Goal: Task Accomplishment & Management: Complete application form

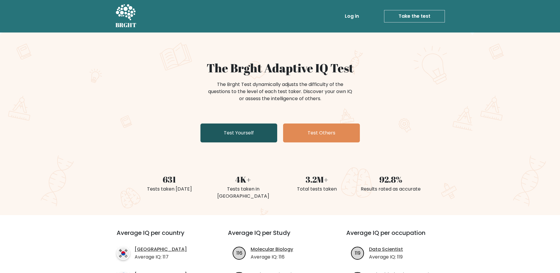
click at [258, 126] on link "Test Yourself" at bounding box center [238, 132] width 77 height 19
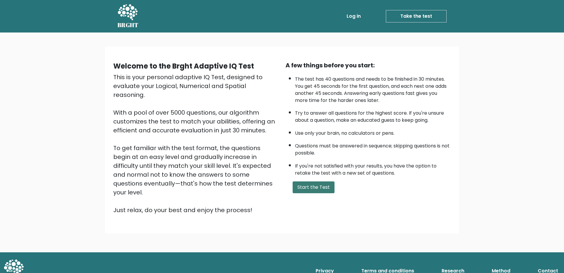
click at [317, 185] on button "Start the Test" at bounding box center [314, 187] width 42 height 12
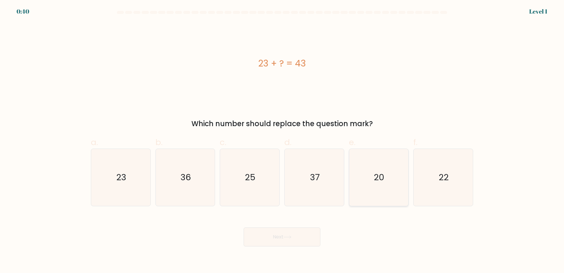
click at [384, 184] on icon "20" at bounding box center [378, 177] width 57 height 57
click at [282, 140] on input "e. 20" at bounding box center [282, 138] width 0 height 4
radio input "true"
click at [277, 240] on button "Next" at bounding box center [282, 236] width 77 height 19
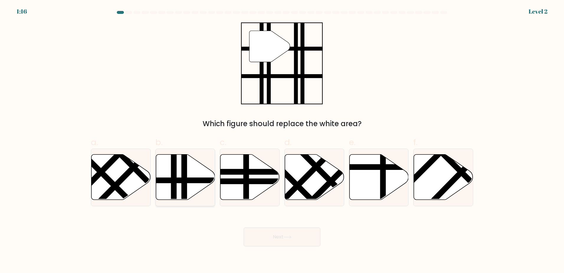
click at [181, 186] on icon at bounding box center [185, 176] width 59 height 45
click at [282, 140] on input "b." at bounding box center [282, 138] width 0 height 4
radio input "true"
click at [278, 232] on button "Next" at bounding box center [282, 236] width 77 height 19
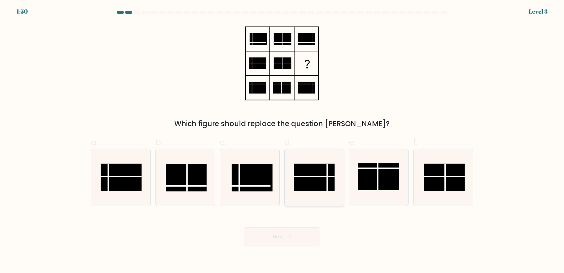
click at [326, 186] on rect at bounding box center [314, 176] width 41 height 27
click at [282, 140] on input "d." at bounding box center [282, 138] width 0 height 4
radio input "true"
click at [294, 230] on button "Next" at bounding box center [282, 236] width 77 height 19
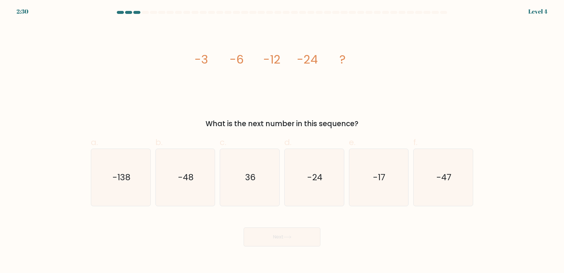
click at [155, 187] on div "b. -48" at bounding box center [185, 171] width 65 height 70
click at [175, 191] on icon "-48" at bounding box center [185, 177] width 57 height 57
click at [282, 140] on input "b. -48" at bounding box center [282, 138] width 0 height 4
radio input "true"
click at [279, 240] on button "Next" at bounding box center [282, 236] width 77 height 19
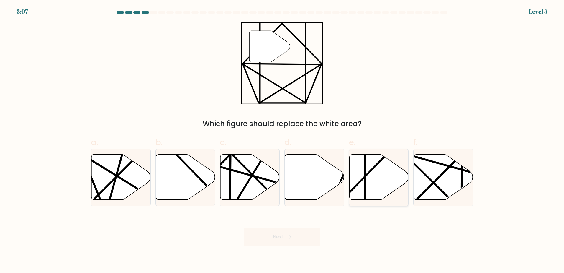
click at [365, 187] on line at bounding box center [365, 202] width 0 height 118
click at [282, 140] on input "e." at bounding box center [282, 138] width 0 height 4
radio input "true"
click at [291, 233] on button "Next" at bounding box center [282, 236] width 77 height 19
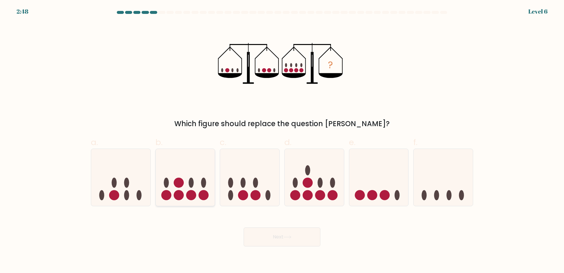
click at [199, 189] on icon at bounding box center [185, 177] width 59 height 49
click at [282, 140] on input "b." at bounding box center [282, 138] width 0 height 4
radio input "true"
click at [276, 229] on button "Next" at bounding box center [282, 236] width 77 height 19
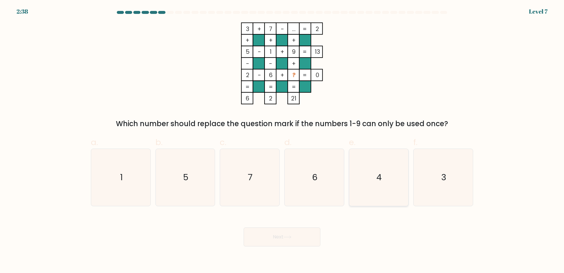
click at [368, 179] on icon "4" at bounding box center [378, 177] width 57 height 57
click at [282, 140] on input "e. 4" at bounding box center [282, 138] width 0 height 4
radio input "true"
click at [303, 241] on button "Next" at bounding box center [282, 236] width 77 height 19
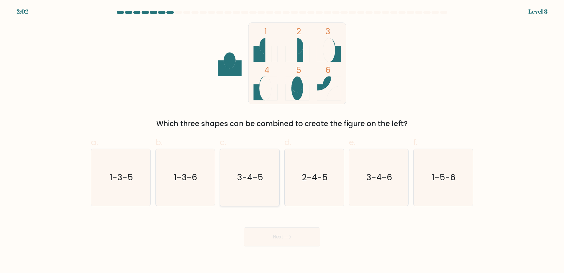
click at [266, 200] on icon "3-4-5" at bounding box center [249, 177] width 57 height 57
click at [282, 140] on input "c. 3-4-5" at bounding box center [282, 138] width 0 height 4
radio input "true"
click at [291, 236] on icon at bounding box center [287, 236] width 7 height 3
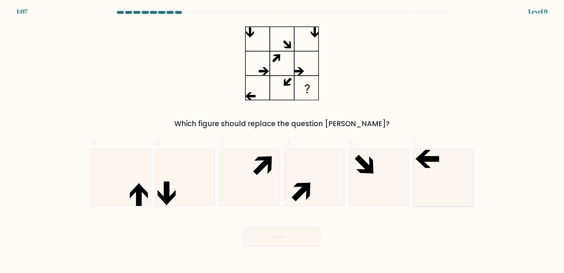
click at [423, 185] on icon at bounding box center [443, 177] width 57 height 57
click at [282, 140] on input "f." at bounding box center [282, 138] width 0 height 4
radio input "true"
click at [291, 238] on icon at bounding box center [287, 236] width 8 height 3
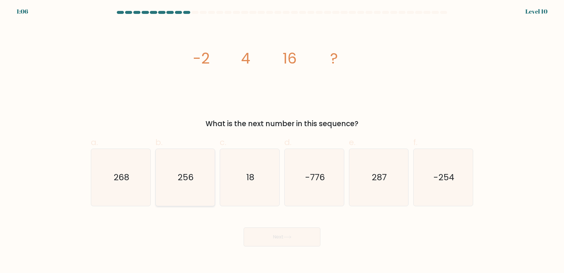
click at [175, 187] on icon "256" at bounding box center [185, 177] width 57 height 57
click at [282, 140] on input "b. 256" at bounding box center [282, 138] width 0 height 4
radio input "true"
click at [285, 242] on button "Next" at bounding box center [282, 236] width 77 height 19
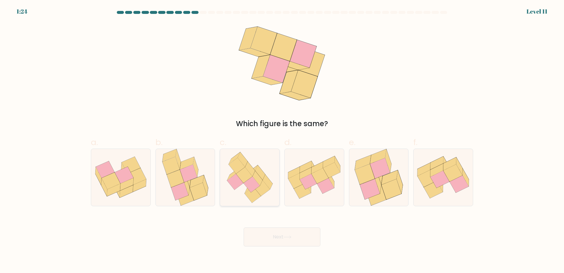
click at [251, 186] on icon at bounding box center [251, 184] width 16 height 16
click at [282, 140] on input "c." at bounding box center [282, 138] width 0 height 4
radio input "true"
click at [280, 238] on button "Next" at bounding box center [282, 236] width 77 height 19
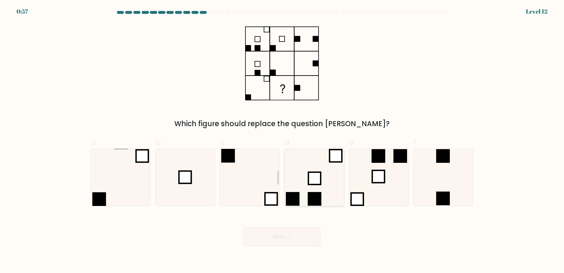
click at [307, 199] on icon at bounding box center [314, 177] width 57 height 57
click at [282, 140] on input "d." at bounding box center [282, 138] width 0 height 4
radio input "true"
click at [295, 235] on button "Next" at bounding box center [282, 236] width 77 height 19
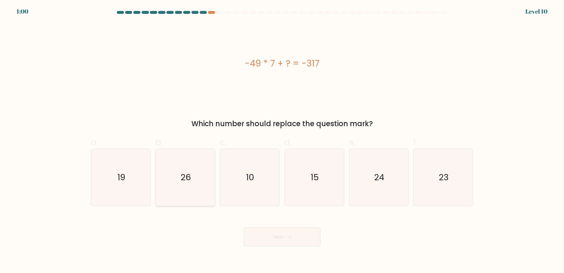
click at [189, 181] on text "26" at bounding box center [186, 177] width 10 height 12
click at [282, 140] on input "b. 26" at bounding box center [282, 138] width 0 height 4
radio input "true"
click at [289, 243] on button "Next" at bounding box center [282, 236] width 77 height 19
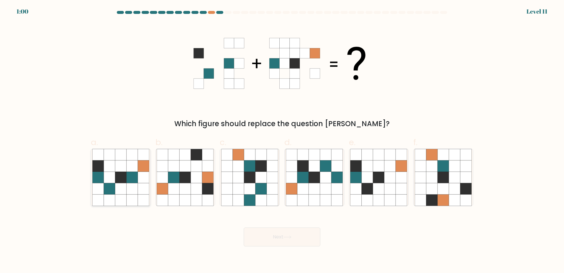
click at [128, 184] on icon at bounding box center [132, 188] width 11 height 11
click at [282, 140] on input "a." at bounding box center [282, 138] width 0 height 4
radio input "true"
click at [283, 240] on button "Next" at bounding box center [282, 236] width 77 height 19
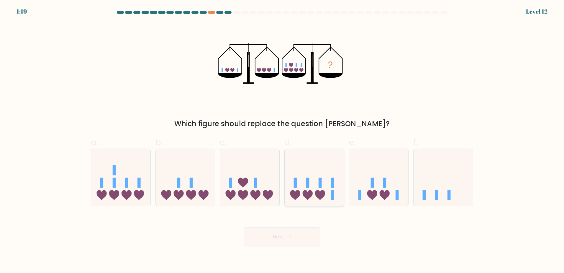
click at [315, 190] on icon at bounding box center [314, 177] width 59 height 49
click at [282, 140] on input "d." at bounding box center [282, 138] width 0 height 4
radio input "true"
click at [289, 235] on icon at bounding box center [287, 236] width 8 height 3
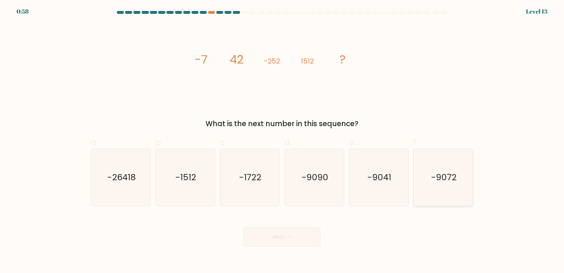
click at [439, 195] on icon "-9072" at bounding box center [443, 177] width 57 height 57
click at [282, 140] on input "f. -9072" at bounding box center [282, 138] width 0 height 4
radio input "true"
click at [300, 233] on button "Next" at bounding box center [282, 236] width 77 height 19
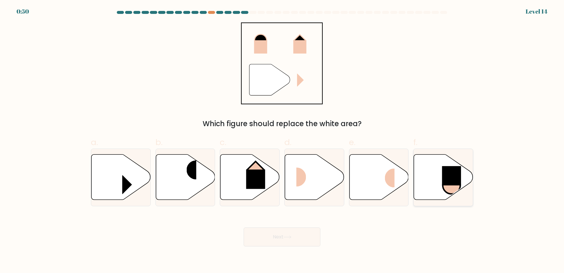
click at [437, 172] on icon at bounding box center [443, 176] width 59 height 45
click at [282, 140] on input "f." at bounding box center [282, 138] width 0 height 4
radio input "true"
click at [287, 234] on button "Next" at bounding box center [282, 236] width 77 height 19
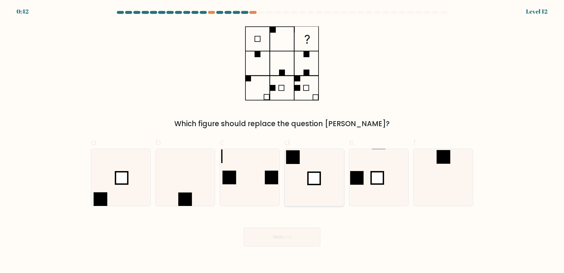
click at [311, 181] on rect at bounding box center [314, 178] width 12 height 12
click at [282, 140] on input "d." at bounding box center [282, 138] width 0 height 4
radio input "true"
click at [294, 241] on button "Next" at bounding box center [282, 236] width 77 height 19
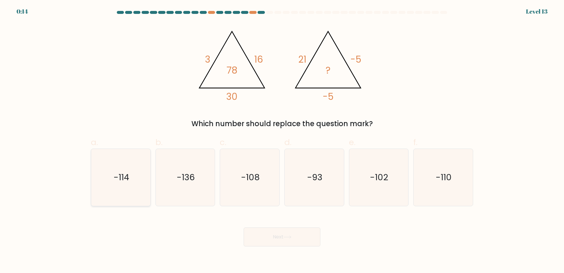
click at [131, 173] on icon "-114" at bounding box center [120, 177] width 57 height 57
click at [282, 140] on input "a. -114" at bounding box center [282, 138] width 0 height 4
radio input "true"
click at [275, 230] on button "Next" at bounding box center [282, 236] width 77 height 19
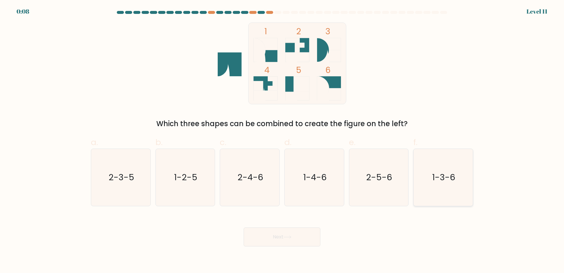
click at [432, 186] on icon "1-3-6" at bounding box center [443, 177] width 57 height 57
click at [282, 140] on input "f. 1-3-6" at bounding box center [282, 138] width 0 height 4
radio input "true"
click at [310, 238] on button "Next" at bounding box center [282, 236] width 77 height 19
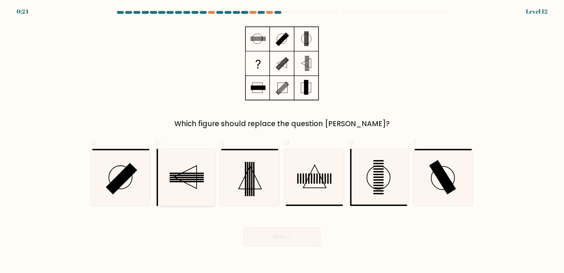
click at [206, 195] on icon at bounding box center [185, 177] width 57 height 57
click at [282, 140] on input "b." at bounding box center [282, 138] width 0 height 4
radio input "true"
click at [279, 237] on button "Next" at bounding box center [282, 236] width 77 height 19
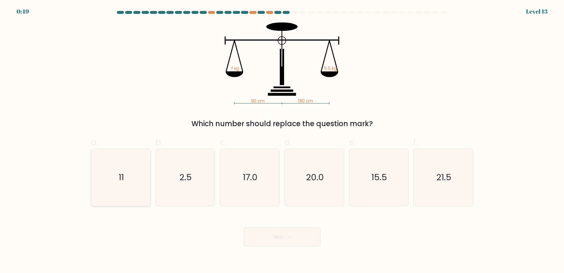
click at [128, 180] on icon "11" at bounding box center [120, 177] width 57 height 57
click at [282, 140] on input "a. 11" at bounding box center [282, 138] width 0 height 4
radio input "true"
click at [290, 235] on button "Next" at bounding box center [282, 236] width 77 height 19
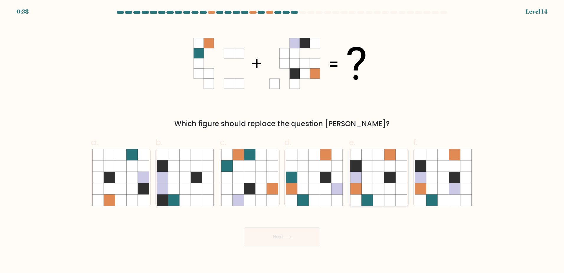
click at [388, 183] on icon at bounding box center [389, 188] width 11 height 11
click at [282, 140] on input "e." at bounding box center [282, 138] width 0 height 4
radio input "true"
click at [302, 237] on button "Next" at bounding box center [282, 236] width 77 height 19
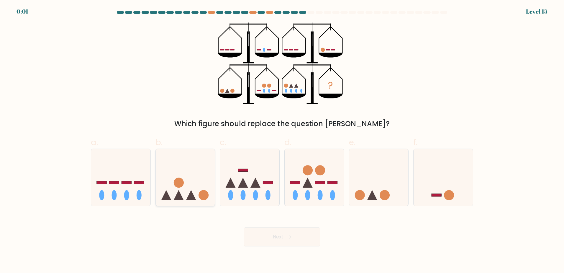
click at [200, 201] on icon at bounding box center [185, 177] width 59 height 49
click at [282, 140] on input "b." at bounding box center [282, 138] width 0 height 4
radio input "true"
click at [301, 242] on button "Next" at bounding box center [282, 236] width 77 height 19
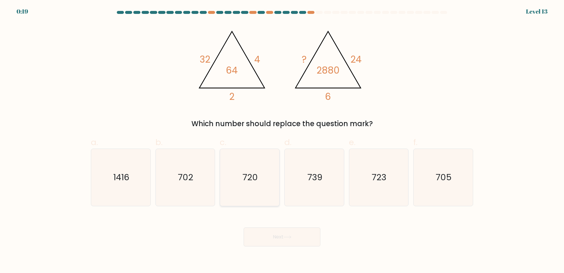
click at [255, 189] on icon "720" at bounding box center [249, 177] width 57 height 57
click at [282, 140] on input "c. 720" at bounding box center [282, 138] width 0 height 4
radio input "true"
click at [282, 239] on button "Next" at bounding box center [282, 236] width 77 height 19
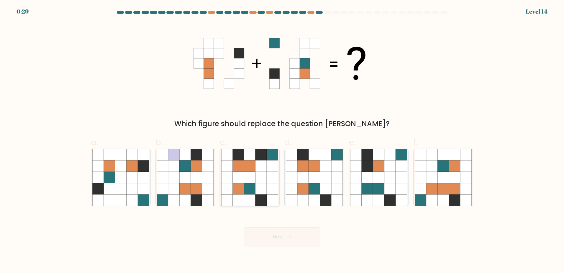
click at [260, 199] on icon at bounding box center [260, 199] width 11 height 11
click at [282, 140] on input "c." at bounding box center [282, 138] width 0 height 4
radio input "true"
click at [291, 234] on button "Next" at bounding box center [282, 236] width 77 height 19
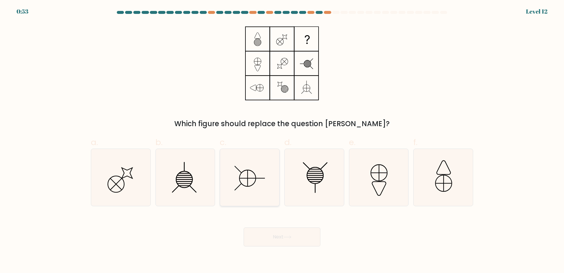
click at [264, 195] on icon at bounding box center [249, 177] width 57 height 57
click at [282, 140] on input "c." at bounding box center [282, 138] width 0 height 4
radio input "true"
click at [283, 240] on button "Next" at bounding box center [282, 236] width 77 height 19
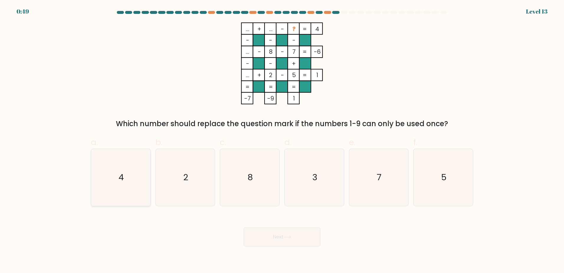
click at [128, 173] on icon "4" at bounding box center [120, 177] width 57 height 57
click at [282, 140] on input "a. 4" at bounding box center [282, 138] width 0 height 4
radio input "true"
click at [384, 109] on div "... + ... - ? 4 - - - ... - 8 - 7 -6 - - + ... + 2 - 5 = 1 = = = = -7 -9 1 = Wh…" at bounding box center [281, 75] width 389 height 106
click at [308, 237] on button "Next" at bounding box center [282, 236] width 77 height 19
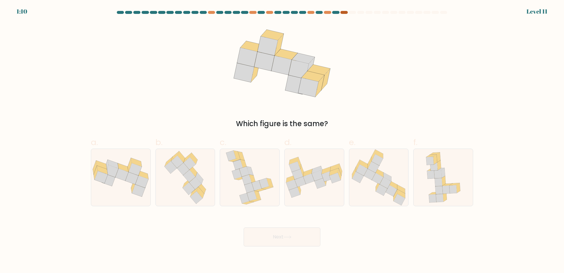
click at [343, 12] on div at bounding box center [343, 12] width 7 height 3
click at [342, 13] on div at bounding box center [343, 12] width 7 height 3
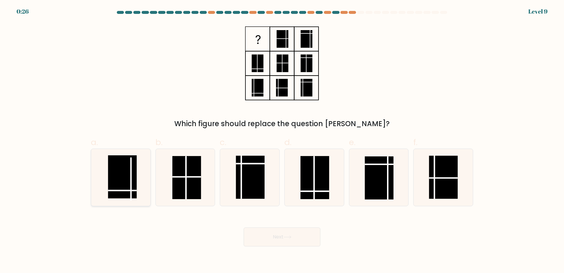
click at [125, 175] on rect at bounding box center [122, 176] width 29 height 43
click at [282, 140] on input "a." at bounding box center [282, 138] width 0 height 4
radio input "true"
click at [273, 243] on button "Next" at bounding box center [282, 236] width 77 height 19
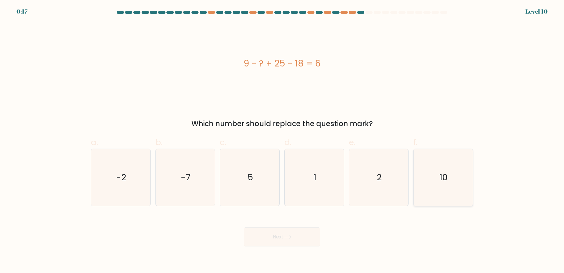
click at [422, 167] on icon "10" at bounding box center [443, 177] width 57 height 57
click at [282, 140] on input "f. 10" at bounding box center [282, 138] width 0 height 4
radio input "true"
click at [288, 236] on icon at bounding box center [287, 236] width 8 height 3
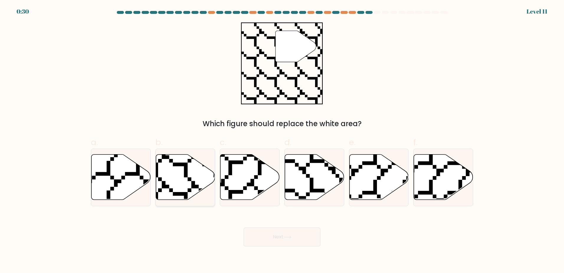
click at [186, 178] on icon at bounding box center [185, 176] width 59 height 45
click at [282, 140] on input "b." at bounding box center [282, 138] width 0 height 4
radio input "true"
click at [274, 237] on button "Next" at bounding box center [282, 236] width 77 height 19
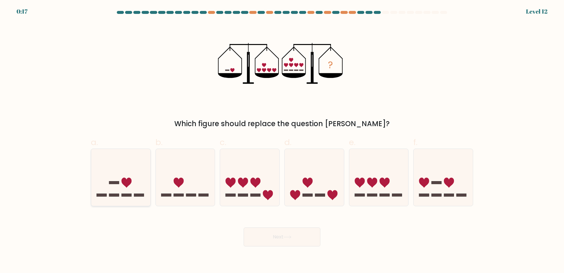
click at [134, 194] on icon at bounding box center [120, 177] width 59 height 49
click at [282, 140] on input "a." at bounding box center [282, 138] width 0 height 4
radio input "true"
click at [280, 235] on button "Next" at bounding box center [282, 236] width 77 height 19
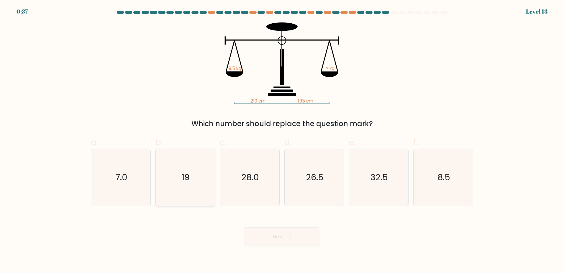
click at [177, 177] on icon "19" at bounding box center [185, 177] width 57 height 57
click at [282, 140] on input "b. 19" at bounding box center [282, 138] width 0 height 4
radio input "true"
click at [283, 237] on button "Next" at bounding box center [282, 236] width 77 height 19
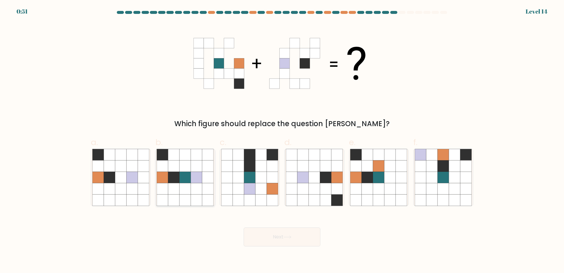
click at [181, 169] on icon at bounding box center [185, 165] width 11 height 11
click at [282, 140] on input "b." at bounding box center [282, 138] width 0 height 4
radio input "true"
click at [295, 230] on button "Next" at bounding box center [282, 236] width 77 height 19
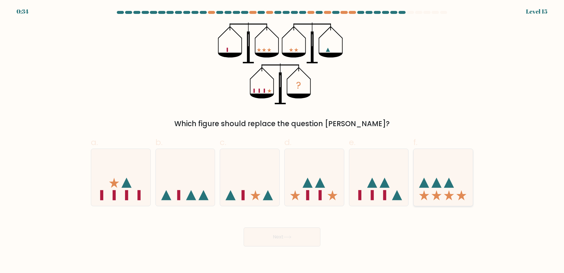
click at [433, 176] on icon at bounding box center [443, 177] width 59 height 49
click at [282, 140] on input "f." at bounding box center [282, 138] width 0 height 4
radio input "true"
click at [305, 237] on button "Next" at bounding box center [282, 236] width 77 height 19
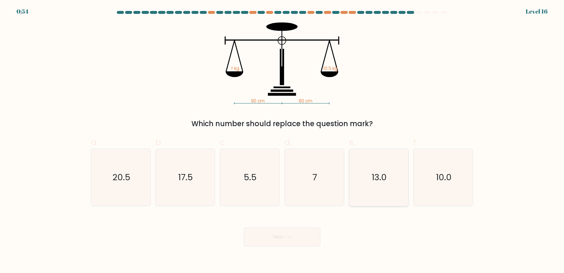
click at [373, 180] on text "13.0" at bounding box center [379, 177] width 15 height 12
click at [282, 140] on input "e. 13.0" at bounding box center [282, 138] width 0 height 4
radio input "true"
click at [287, 230] on button "Next" at bounding box center [282, 236] width 77 height 19
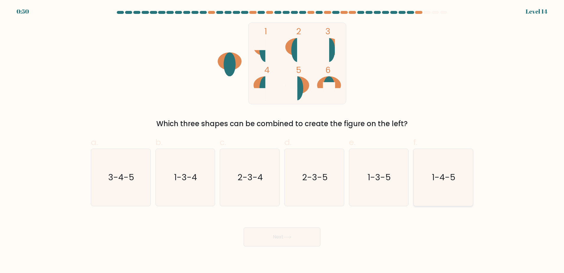
click at [444, 173] on text "1-4-5" at bounding box center [444, 177] width 24 height 12
click at [282, 140] on input "f. 1-4-5" at bounding box center [282, 138] width 0 height 4
radio input "true"
click at [292, 233] on button "Next" at bounding box center [282, 236] width 77 height 19
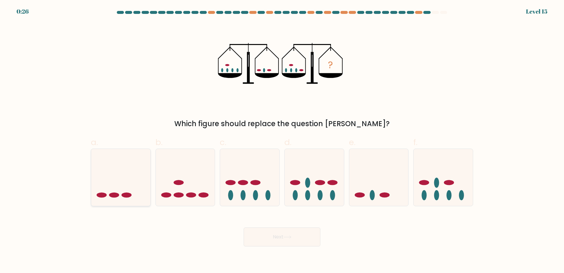
click at [125, 183] on icon at bounding box center [120, 177] width 59 height 49
click at [282, 140] on input "a." at bounding box center [282, 138] width 0 height 4
radio input "true"
click at [269, 241] on button "Next" at bounding box center [282, 236] width 77 height 19
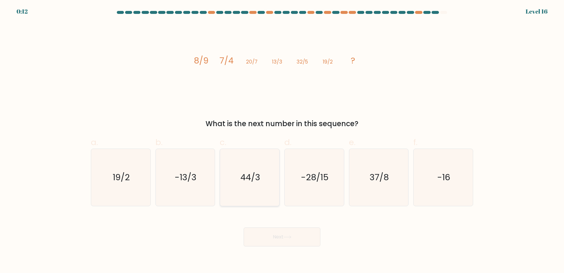
click at [258, 184] on icon "44/3" at bounding box center [249, 177] width 57 height 57
click at [282, 140] on input "c. 44/3" at bounding box center [282, 138] width 0 height 4
radio input "true"
click at [283, 232] on button "Next" at bounding box center [282, 236] width 77 height 19
click at [287, 237] on icon at bounding box center [287, 236] width 8 height 3
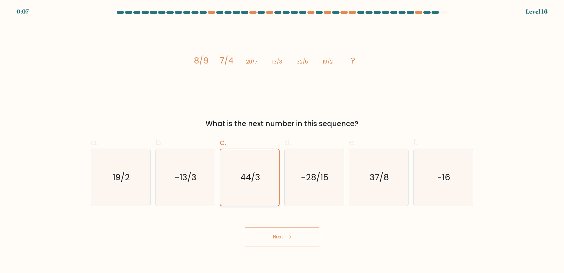
click at [244, 159] on icon "44/3" at bounding box center [250, 177] width 56 height 56
click at [282, 140] on input "c. 44/3" at bounding box center [282, 138] width 0 height 4
click at [298, 241] on button "Next" at bounding box center [282, 236] width 77 height 19
click at [439, 27] on div "image/svg+xml 8/9 7/4 20/7 13/3 32/5 19/2 ? What is the next number in this seq…" at bounding box center [281, 75] width 389 height 106
drag, startPoint x: 229, startPoint y: 114, endPoint x: 248, endPoint y: 186, distance: 75.2
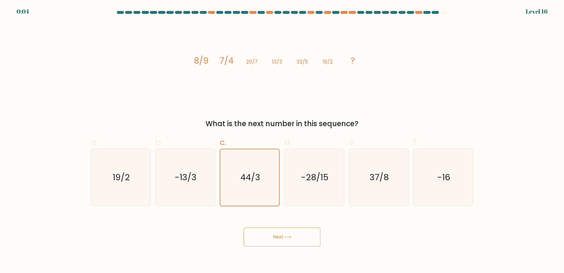
click at [230, 116] on div "image/svg+xml 8/9 7/4 20/7 13/3 32/5 19/2 ? What is the next number in this seq…" at bounding box center [281, 75] width 389 height 106
click at [248, 186] on icon "44/3" at bounding box center [250, 177] width 56 height 56
click at [282, 140] on input "c. 44/3" at bounding box center [282, 138] width 0 height 4
click at [282, 177] on div "d. -28/15" at bounding box center [314, 171] width 65 height 70
click at [299, 181] on icon "-28/15" at bounding box center [314, 177] width 57 height 57
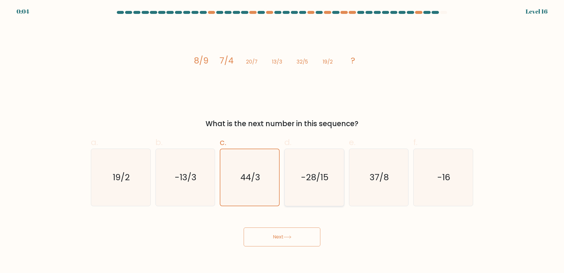
click at [282, 140] on input "d. -28/15" at bounding box center [282, 138] width 0 height 4
radio input "true"
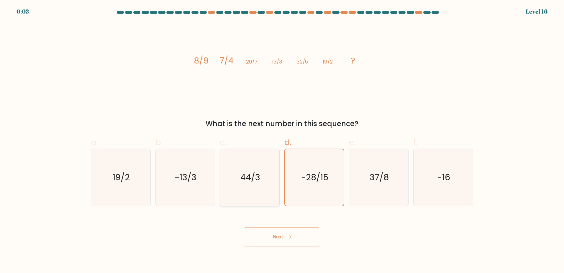
click at [255, 182] on text "44/3" at bounding box center [250, 177] width 20 height 12
click at [282, 140] on input "c. 44/3" at bounding box center [282, 138] width 0 height 4
radio input "true"
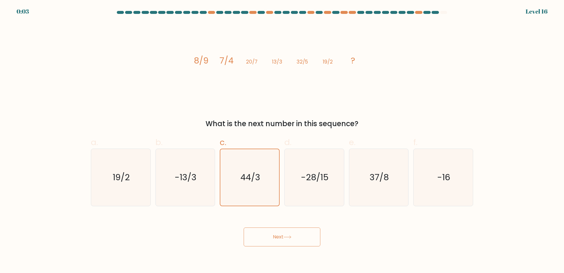
click at [284, 231] on button "Next" at bounding box center [282, 236] width 77 height 19
click at [289, 241] on button "Next" at bounding box center [282, 236] width 77 height 19
click at [295, 242] on button "Next" at bounding box center [282, 236] width 77 height 19
click at [295, 240] on button "Next" at bounding box center [282, 236] width 77 height 19
click at [296, 240] on button "Next" at bounding box center [282, 236] width 77 height 19
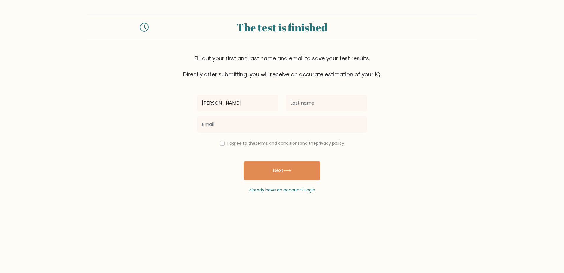
type input "alex"
type input "a"
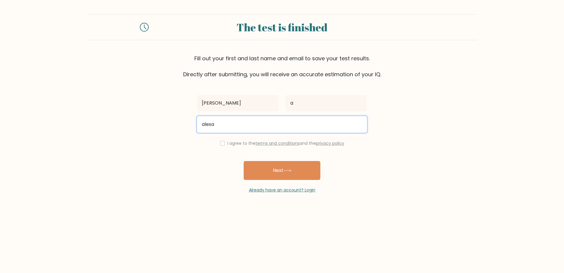
type input "alexander.apschner@gmail.com"
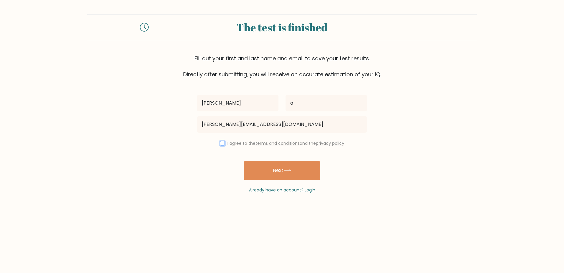
click at [220, 142] on input "checkbox" at bounding box center [222, 143] width 5 height 5
checkbox input "true"
click at [267, 170] on button "Next" at bounding box center [282, 170] width 77 height 19
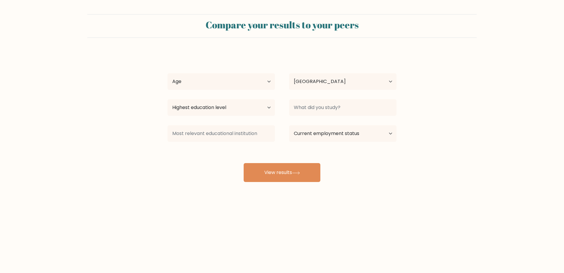
select select "AT"
click at [210, 79] on select "Age Under 18 years old 18-24 years old 25-34 years old 35-44 years old 45-54 ye…" at bounding box center [221, 81] width 107 height 17
select select "35_44"
click at [168, 73] on select "Age Under 18 years old 18-24 years old 25-34 years old 35-44 years old 45-54 ye…" at bounding box center [221, 81] width 107 height 17
click at [318, 77] on select "Country Afghanistan Albania Algeria American Samoa Andorra Angola Anguilla Anta…" at bounding box center [342, 81] width 107 height 17
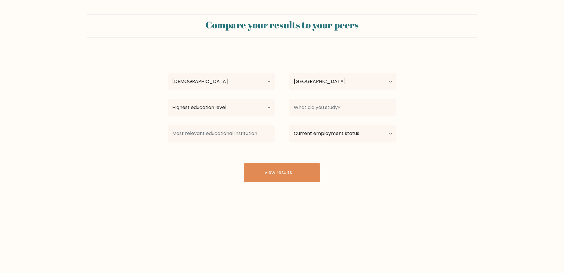
click at [130, 71] on form "Compare your results to your peers alex a Age Under 18 years old 18-24 years ol…" at bounding box center [282, 98] width 564 height 168
click at [230, 112] on select "Highest education level No schooling Primary Lower Secondary Upper Secondary Oc…" at bounding box center [221, 107] width 107 height 17
select select "doctoral_degree"
click at [168, 99] on select "Highest education level No schooling Primary Lower Secondary Upper Secondary Oc…" at bounding box center [221, 107] width 107 height 17
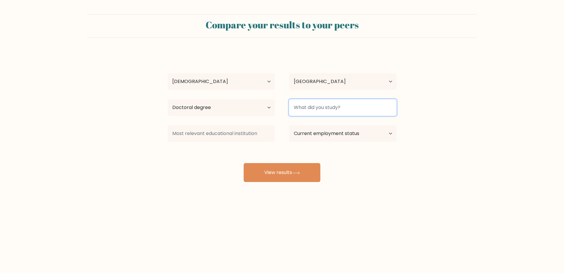
click at [309, 102] on input at bounding box center [342, 107] width 107 height 17
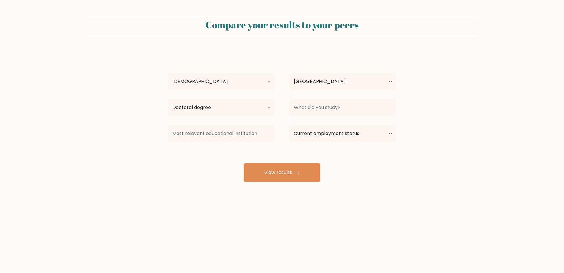
click at [406, 180] on form "Compare your results to your peers alex a Age Under 18 years old 18-24 years ol…" at bounding box center [282, 98] width 564 height 168
click at [349, 132] on select "Current employment status Employed Student Retired Other / prefer not to answer" at bounding box center [342, 133] width 107 height 17
select select "employed"
click at [289, 125] on select "Current employment status Employed Student Retired Other / prefer not to answer" at bounding box center [342, 133] width 107 height 17
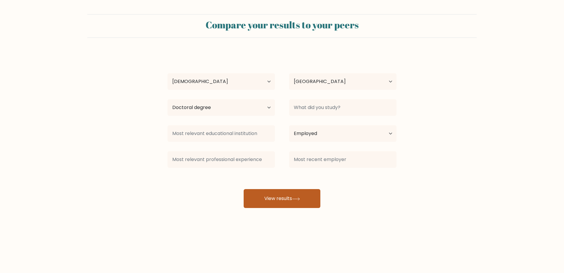
click at [276, 199] on button "View results" at bounding box center [282, 198] width 77 height 19
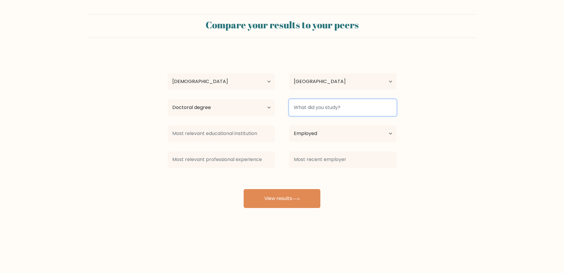
click at [331, 106] on input at bounding box center [342, 107] width 107 height 17
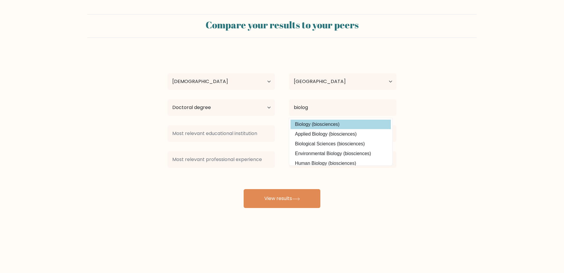
click at [331, 125] on option "Biology (biosciences)" at bounding box center [341, 123] width 100 height 9
type input "Biology"
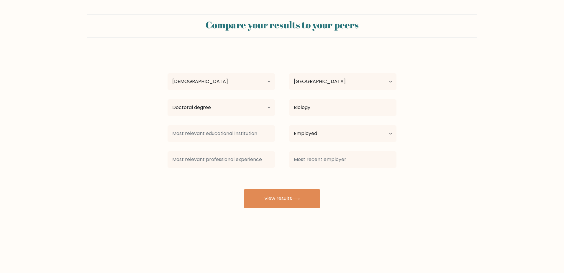
drag, startPoint x: 374, startPoint y: 199, endPoint x: 322, endPoint y: 199, distance: 52.8
click at [375, 199] on div "alex a Age Under 18 years old 18-24 years old 25-34 years old 35-44 years old 4…" at bounding box center [282, 130] width 236 height 156
click at [315, 199] on button "View results" at bounding box center [282, 198] width 77 height 19
type input "u"
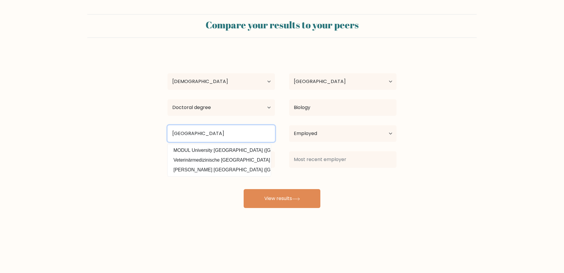
drag, startPoint x: 193, startPoint y: 132, endPoint x: 148, endPoint y: 131, distance: 44.6
click at [148, 131] on form "Compare your results to your peers alex a Age Under 18 years old 18-24 years ol…" at bounding box center [282, 111] width 564 height 194
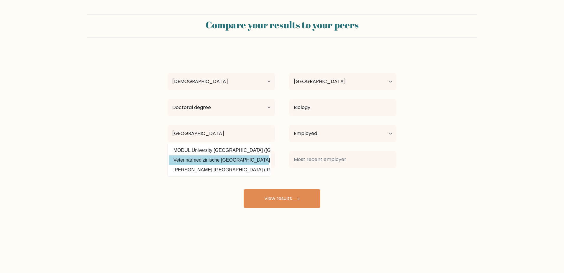
click at [184, 157] on option "Veterinärmedizinische Universität Wien (Austria)" at bounding box center [219, 159] width 100 height 9
type input "Veterinärmedizinische [GEOGRAPHIC_DATA]"
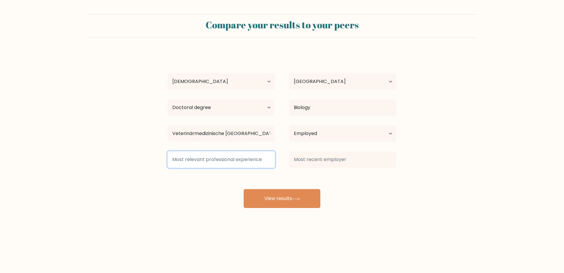
click at [198, 161] on input at bounding box center [221, 159] width 107 height 17
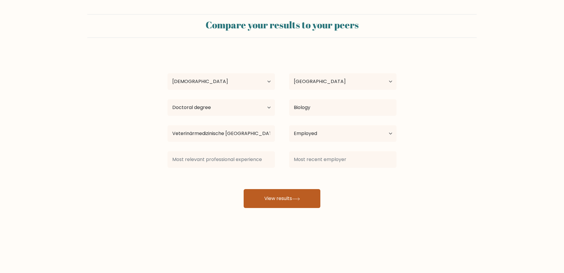
click at [272, 196] on button "View results" at bounding box center [282, 198] width 77 height 19
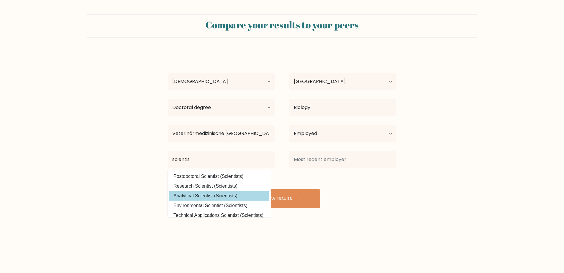
click at [223, 197] on option "Analytical Scientist (Scientists)" at bounding box center [219, 195] width 100 height 9
type input "Analytical Scientist"
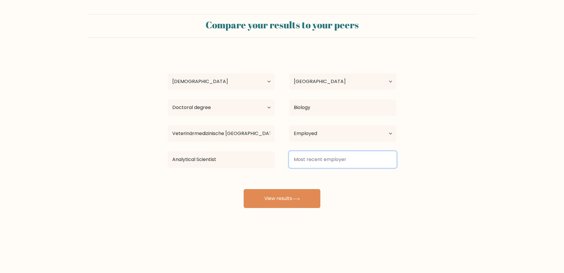
click at [317, 155] on input at bounding box center [342, 159] width 107 height 17
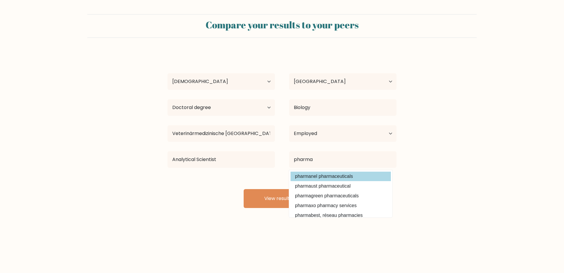
click at [359, 177] on option "pharmanel pharmaceuticals" at bounding box center [341, 175] width 100 height 9
type input "pharmanel pharmaceuticals"
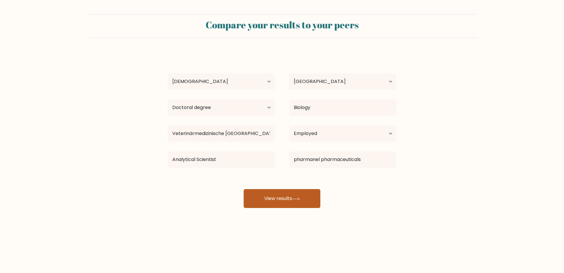
click at [295, 194] on button "View results" at bounding box center [282, 198] width 77 height 19
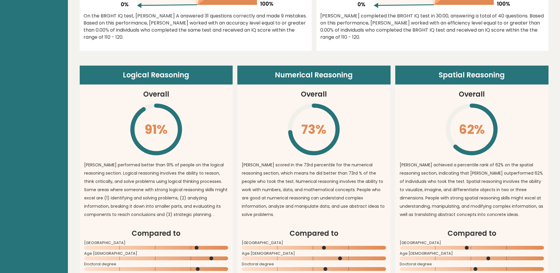
scroll to position [443, 0]
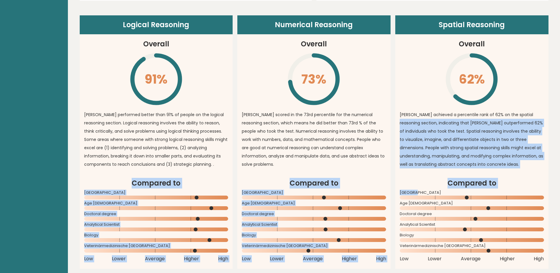
drag, startPoint x: 559, startPoint y: 106, endPoint x: 544, endPoint y: 185, distance: 79.9
drag, startPoint x: 544, startPoint y: 185, endPoint x: 502, endPoint y: 128, distance: 70.9
click at [502, 128] on p "[PERSON_NAME] achieved a percentile rank of 62% on the spatial reasoning sectio…" at bounding box center [471, 139] width 144 height 58
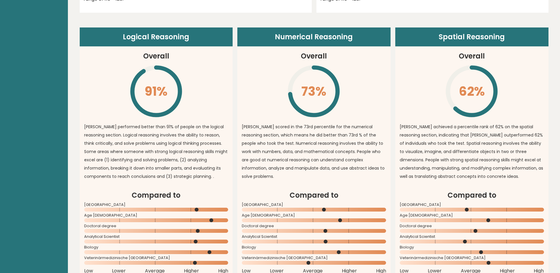
scroll to position [445, 0]
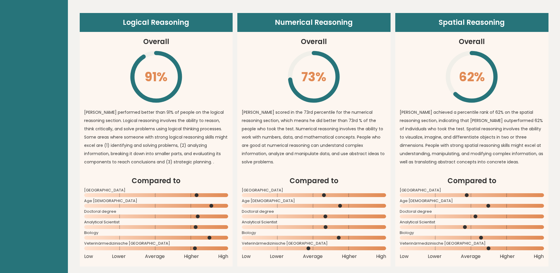
click at [123, 112] on p "[PERSON_NAME] performed better than 91% of people on the logical reasoning sect…" at bounding box center [156, 137] width 144 height 58
drag, startPoint x: 123, startPoint y: 112, endPoint x: 132, endPoint y: 114, distance: 9.0
click at [132, 114] on p "[PERSON_NAME] performed better than 91% of people on the logical reasoning sect…" at bounding box center [156, 137] width 144 height 58
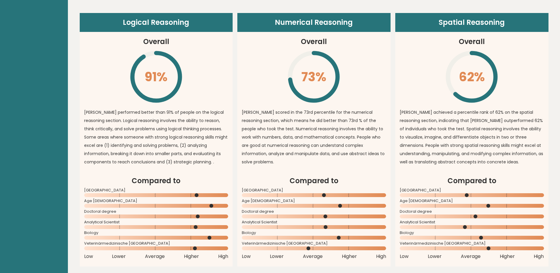
click at [103, 110] on p "[PERSON_NAME] performed better than 91% of people on the logical reasoning sect…" at bounding box center [156, 137] width 144 height 58
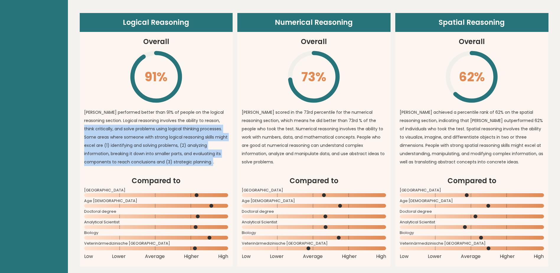
drag, startPoint x: 87, startPoint y: 121, endPoint x: 200, endPoint y: 154, distance: 117.4
click at [200, 154] on p "[PERSON_NAME] performed better than 91% of people on the logical reasoning sect…" at bounding box center [156, 137] width 144 height 58
drag, startPoint x: 200, startPoint y: 154, endPoint x: 169, endPoint y: 147, distance: 31.4
click at [169, 149] on p "alex performed better than 91% of people on the logical reasoning section. Logi…" at bounding box center [156, 137] width 144 height 58
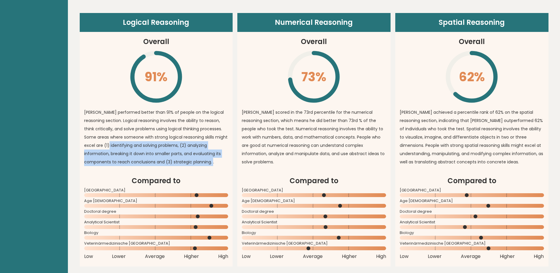
drag, startPoint x: 113, startPoint y: 131, endPoint x: 191, endPoint y: 154, distance: 81.8
click at [191, 154] on p "alex performed better than 91% of people on the logical reasoning section. Logi…" at bounding box center [156, 137] width 144 height 58
drag, startPoint x: 191, startPoint y: 154, endPoint x: 165, endPoint y: 155, distance: 26.9
click at [164, 156] on div "alex performed better than 91% of people on the logical reasoning section. Logi…" at bounding box center [156, 138] width 144 height 61
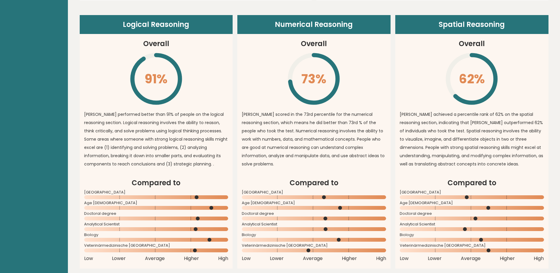
scroll to position [390, 0]
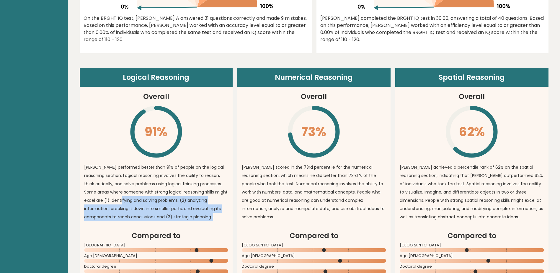
drag, startPoint x: 130, startPoint y: 189, endPoint x: 182, endPoint y: 209, distance: 56.3
click at [182, 209] on p "alex performed better than 91% of people on the logical reasoning section. Logi…" at bounding box center [156, 192] width 144 height 58
drag, startPoint x: 182, startPoint y: 209, endPoint x: 187, endPoint y: 209, distance: 5.3
click at [187, 209] on p "alex performed better than 91% of people on the logical reasoning section. Logi…" at bounding box center [156, 192] width 144 height 58
click at [169, 199] on p "alex performed better than 91% of people on the logical reasoning section. Logi…" at bounding box center [156, 192] width 144 height 58
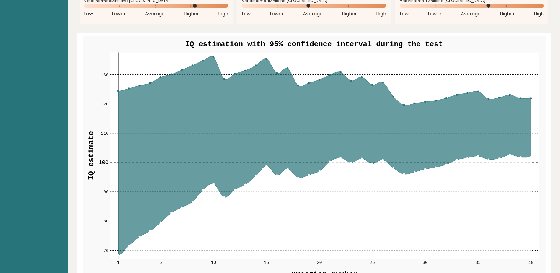
scroll to position [679, 0]
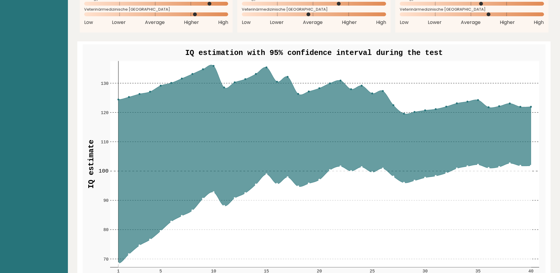
click at [527, 154] on icon at bounding box center [324, 164] width 412 height 198
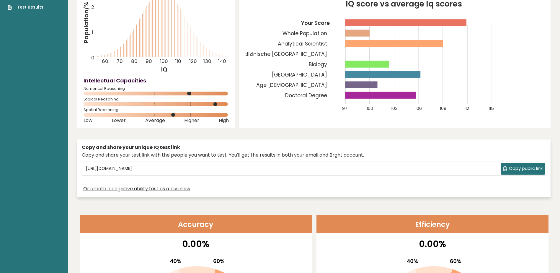
scroll to position [0, 0]
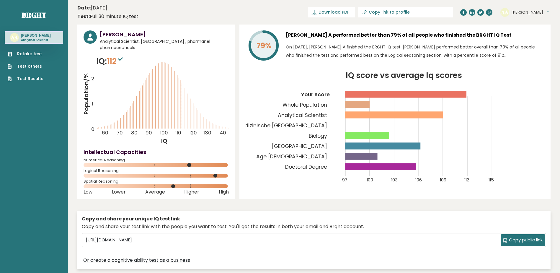
click at [24, 55] on link "Retake test" at bounding box center [26, 54] width 36 height 6
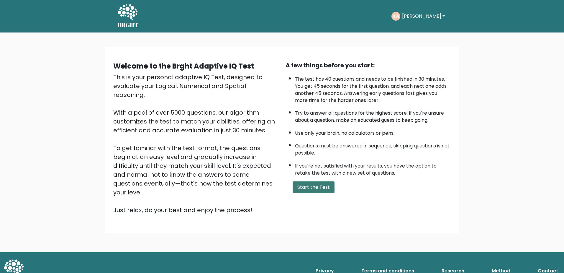
click at [325, 190] on button "Start the Test" at bounding box center [314, 187] width 42 height 12
click at [311, 189] on button "Start the Test" at bounding box center [314, 187] width 42 height 12
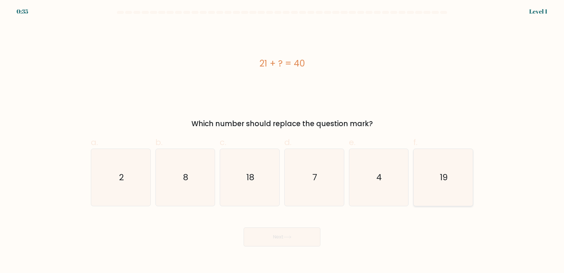
click at [429, 189] on icon "19" at bounding box center [443, 177] width 57 height 57
click at [282, 140] on input "f. 19" at bounding box center [282, 138] width 0 height 4
radio input "true"
click at [281, 236] on button "Next" at bounding box center [282, 236] width 77 height 19
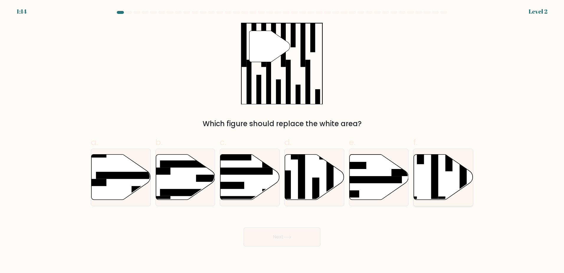
click at [446, 180] on icon at bounding box center [443, 176] width 59 height 45
click at [282, 140] on input "f." at bounding box center [282, 138] width 0 height 4
radio input "true"
click at [293, 240] on button "Next" at bounding box center [282, 236] width 77 height 19
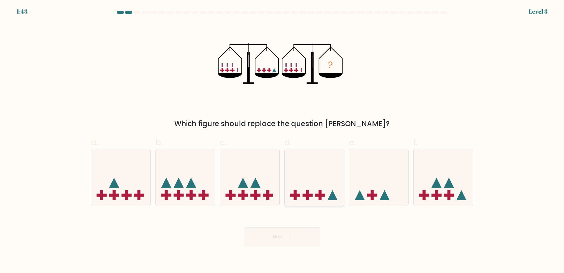
click at [314, 187] on icon at bounding box center [314, 177] width 59 height 49
click at [282, 140] on input "d." at bounding box center [282, 138] width 0 height 4
radio input "true"
click at [287, 232] on button "Next" at bounding box center [282, 236] width 77 height 19
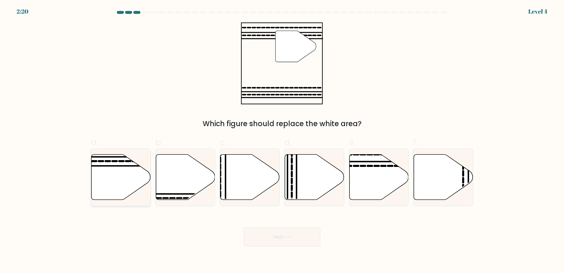
click at [106, 182] on icon at bounding box center [120, 176] width 59 height 45
click at [282, 140] on input "a." at bounding box center [282, 138] width 0 height 4
radio input "true"
click at [275, 228] on button "Next" at bounding box center [282, 236] width 77 height 19
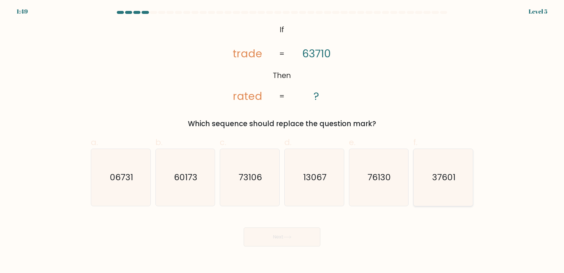
drag, startPoint x: 431, startPoint y: 179, endPoint x: 426, endPoint y: 179, distance: 5.3
click at [431, 179] on icon "37601" at bounding box center [443, 177] width 57 height 57
click at [282, 140] on input "f. 37601" at bounding box center [282, 138] width 0 height 4
radio input "true"
click at [278, 239] on button "Next" at bounding box center [282, 236] width 77 height 19
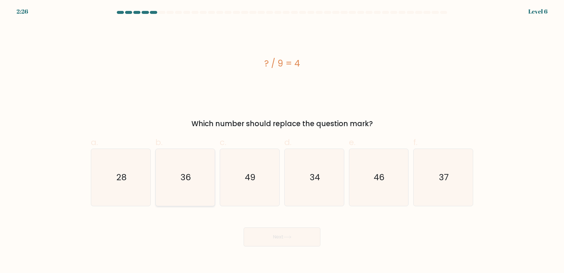
click at [194, 182] on icon "36" at bounding box center [185, 177] width 57 height 57
click at [282, 140] on input "b. 36" at bounding box center [282, 138] width 0 height 4
radio input "true"
click at [285, 238] on button "Next" at bounding box center [282, 236] width 77 height 19
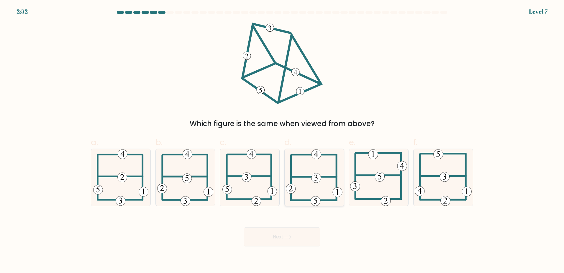
click at [330, 176] on 307 at bounding box center [314, 176] width 45 height 0
click at [282, 140] on input "d." at bounding box center [282, 138] width 0 height 4
radio input "true"
click at [295, 237] on button "Next" at bounding box center [282, 236] width 77 height 19
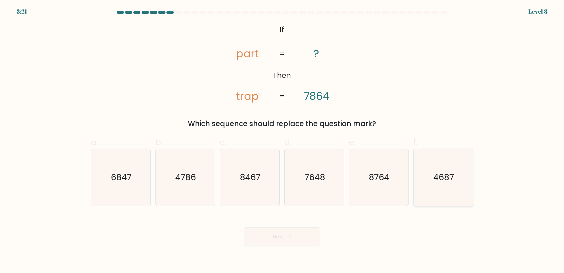
click at [438, 190] on icon "4687" at bounding box center [443, 177] width 57 height 57
click at [282, 140] on input "f. 4687" at bounding box center [282, 138] width 0 height 4
radio input "true"
click at [283, 231] on button "Next" at bounding box center [282, 236] width 77 height 19
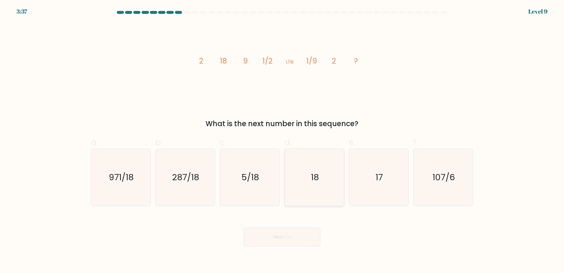
click at [322, 188] on icon "18" at bounding box center [314, 177] width 57 height 57
click at [282, 140] on input "d. 18" at bounding box center [282, 138] width 0 height 4
radio input "true"
click at [305, 235] on button "Next" at bounding box center [282, 236] width 77 height 19
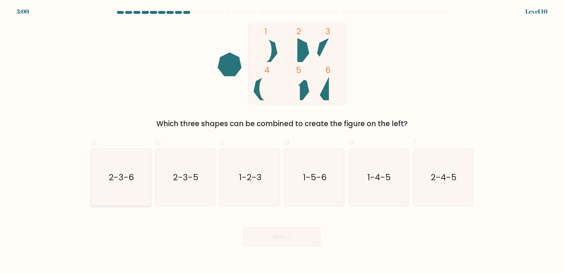
click at [129, 183] on icon "2-3-6" at bounding box center [120, 177] width 57 height 57
click at [282, 140] on input "a. 2-3-6" at bounding box center [282, 138] width 0 height 4
radio input "true"
click at [292, 240] on button "Next" at bounding box center [282, 236] width 77 height 19
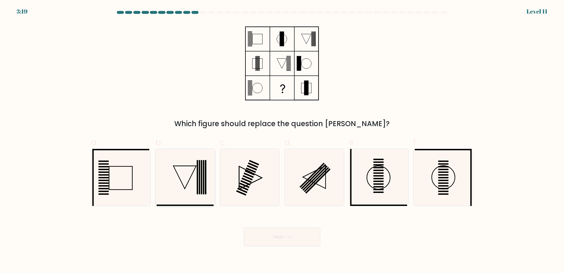
click at [198, 193] on rect at bounding box center [197, 177] width 1 height 34
click at [282, 140] on input "b." at bounding box center [282, 138] width 0 height 4
radio input "true"
click at [291, 233] on button "Next" at bounding box center [282, 236] width 77 height 19
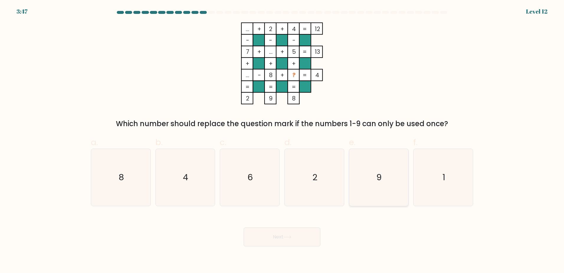
click at [387, 178] on icon "9" at bounding box center [378, 177] width 57 height 57
click at [282, 140] on input "e. 9" at bounding box center [282, 138] width 0 height 4
radio input "true"
click at [293, 231] on button "Next" at bounding box center [282, 236] width 77 height 19
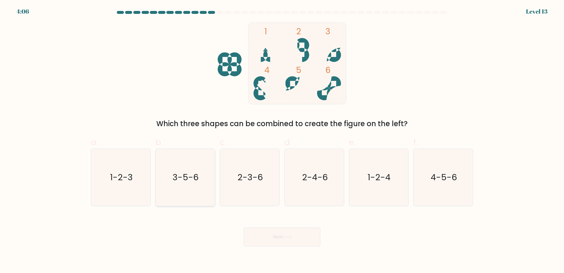
click at [172, 192] on icon "3-5-6" at bounding box center [185, 177] width 57 height 57
click at [282, 140] on input "b. 3-5-6" at bounding box center [282, 138] width 0 height 4
radio input "true"
click at [276, 236] on button "Next" at bounding box center [282, 236] width 77 height 19
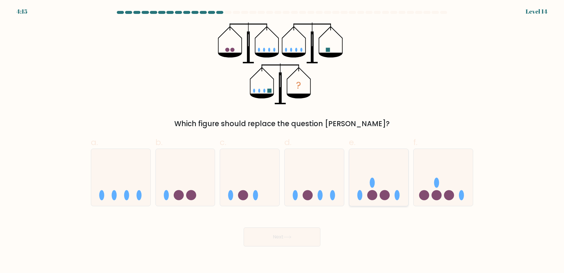
click at [371, 194] on circle at bounding box center [372, 195] width 10 height 10
click at [282, 140] on input "e." at bounding box center [282, 138] width 0 height 4
radio input "true"
click at [291, 236] on icon at bounding box center [287, 236] width 8 height 3
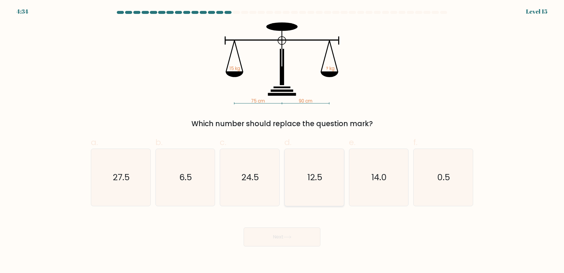
click at [315, 189] on icon "12.5" at bounding box center [314, 177] width 57 height 57
click at [282, 140] on input "d. 12.5" at bounding box center [282, 138] width 0 height 4
radio input "true"
click at [303, 237] on button "Next" at bounding box center [282, 236] width 77 height 19
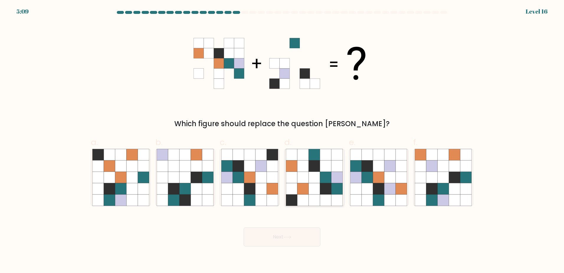
click at [313, 154] on icon at bounding box center [314, 154] width 11 height 11
click at [282, 140] on input "d." at bounding box center [282, 138] width 0 height 4
radio input "true"
click at [260, 180] on icon at bounding box center [260, 176] width 11 height 11
click at [282, 140] on input "c." at bounding box center [282, 138] width 0 height 4
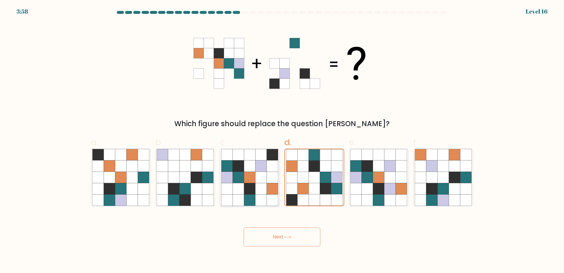
radio input "true"
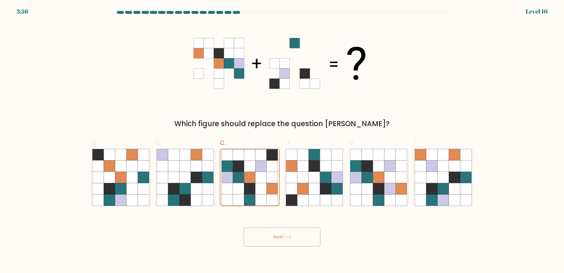
click at [299, 234] on button "Next" at bounding box center [282, 236] width 77 height 19
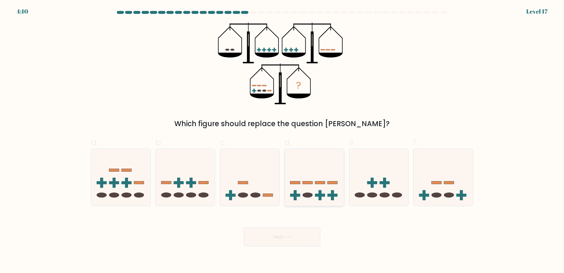
click at [307, 197] on icon at bounding box center [314, 177] width 59 height 49
click at [282, 140] on input "d." at bounding box center [282, 138] width 0 height 4
radio input "true"
click at [295, 241] on button "Next" at bounding box center [282, 236] width 77 height 19
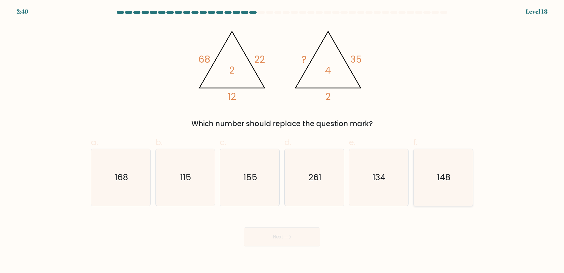
click at [446, 191] on icon "148" at bounding box center [443, 177] width 57 height 57
click at [282, 140] on input "f. 148" at bounding box center [282, 138] width 0 height 4
radio input "true"
drag, startPoint x: 312, startPoint y: 230, endPoint x: 309, endPoint y: 233, distance: 3.4
click at [312, 231] on button "Next" at bounding box center [282, 236] width 77 height 19
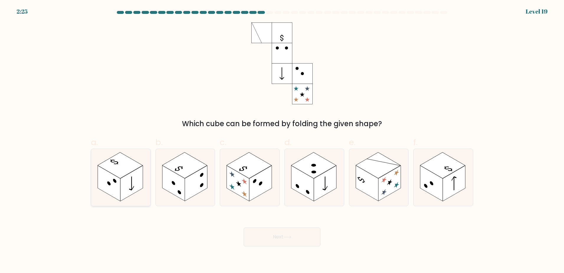
click at [130, 189] on icon at bounding box center [131, 183] width 5 height 17
click at [282, 140] on input "a." at bounding box center [282, 138] width 0 height 4
radio input "true"
click at [291, 235] on icon at bounding box center [287, 236] width 8 height 3
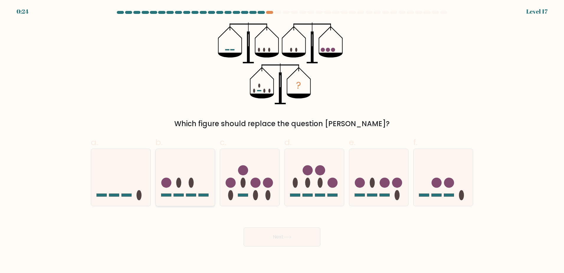
click at [186, 178] on icon at bounding box center [185, 177] width 59 height 49
click at [282, 140] on input "b." at bounding box center [282, 138] width 0 height 4
radio input "true"
click at [289, 230] on button "Next" at bounding box center [282, 236] width 77 height 19
